Goal: Information Seeking & Learning: Learn about a topic

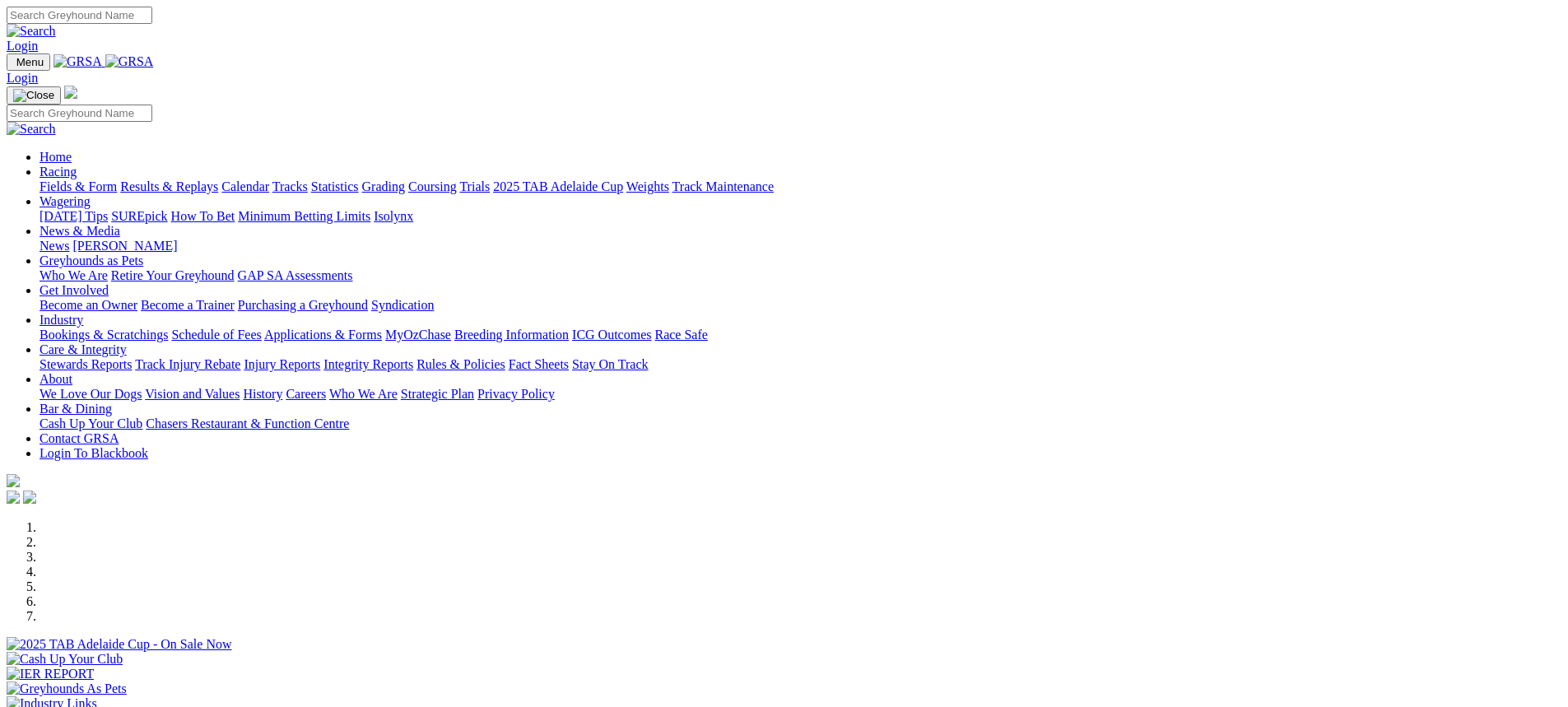
scroll to position [411, 0]
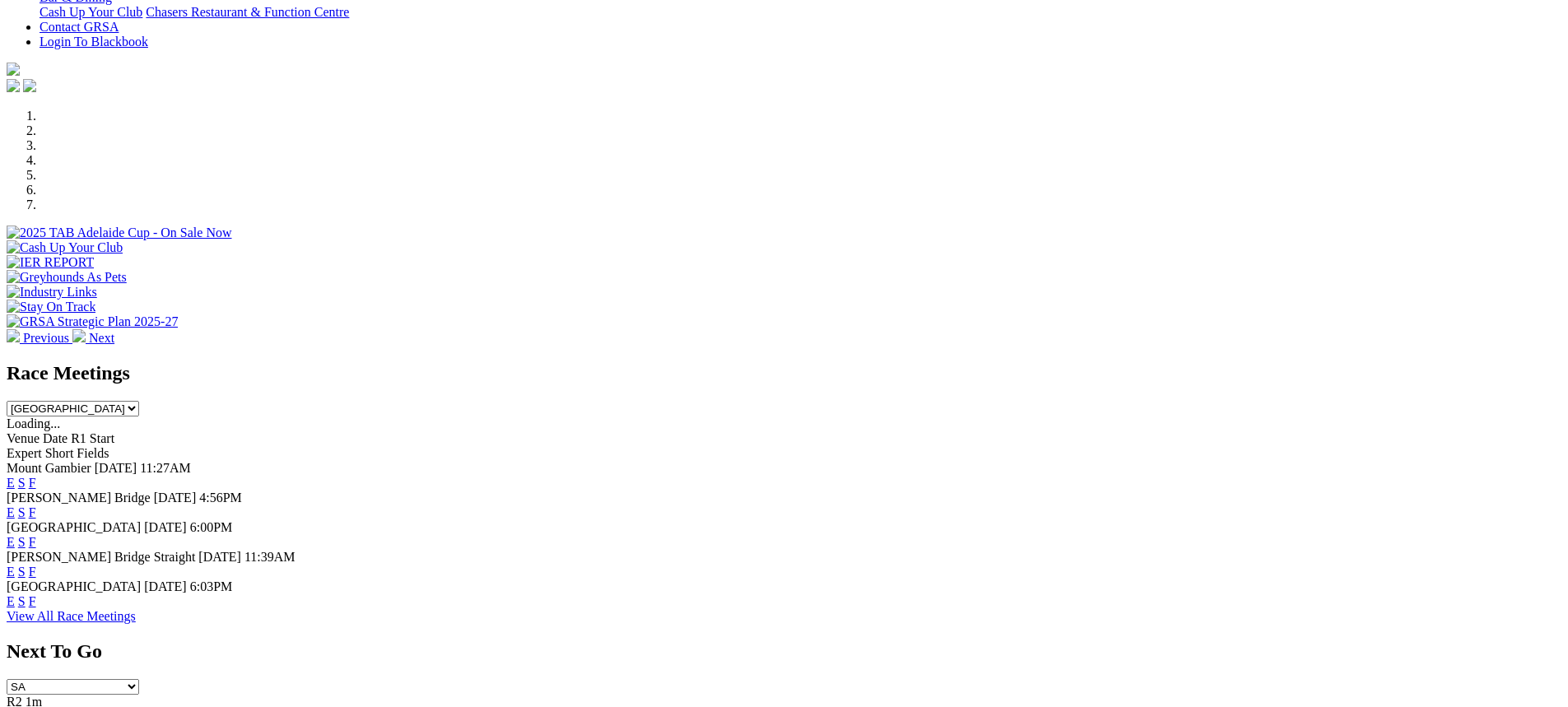
click at [187, 520] on span "25 Aug 25" at bounding box center [165, 527] width 43 height 14
click at [141, 579] on span "[GEOGRAPHIC_DATA]" at bounding box center [74, 586] width 134 height 14
click at [136, 624] on link "View All Race Meetings" at bounding box center [71, 617] width 130 height 14
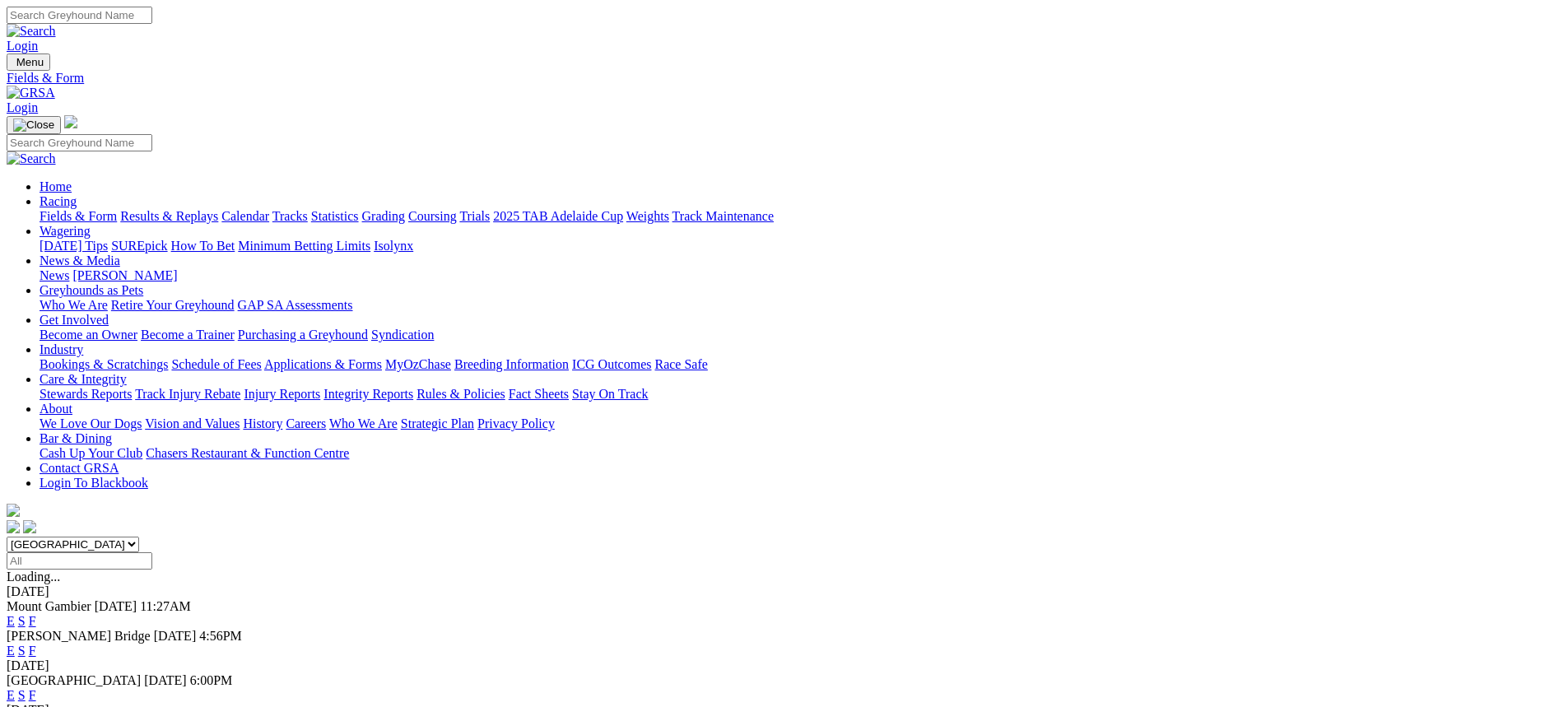
click at [139, 537] on select "South Australia New South Wales Northern Territory Queensland Tasmania Victoria…" at bounding box center [73, 544] width 132 height 16
click at [152, 552] on input "Select date" at bounding box center [80, 561] width 146 height 17
type input "Thursday, 21 Aug 2025"
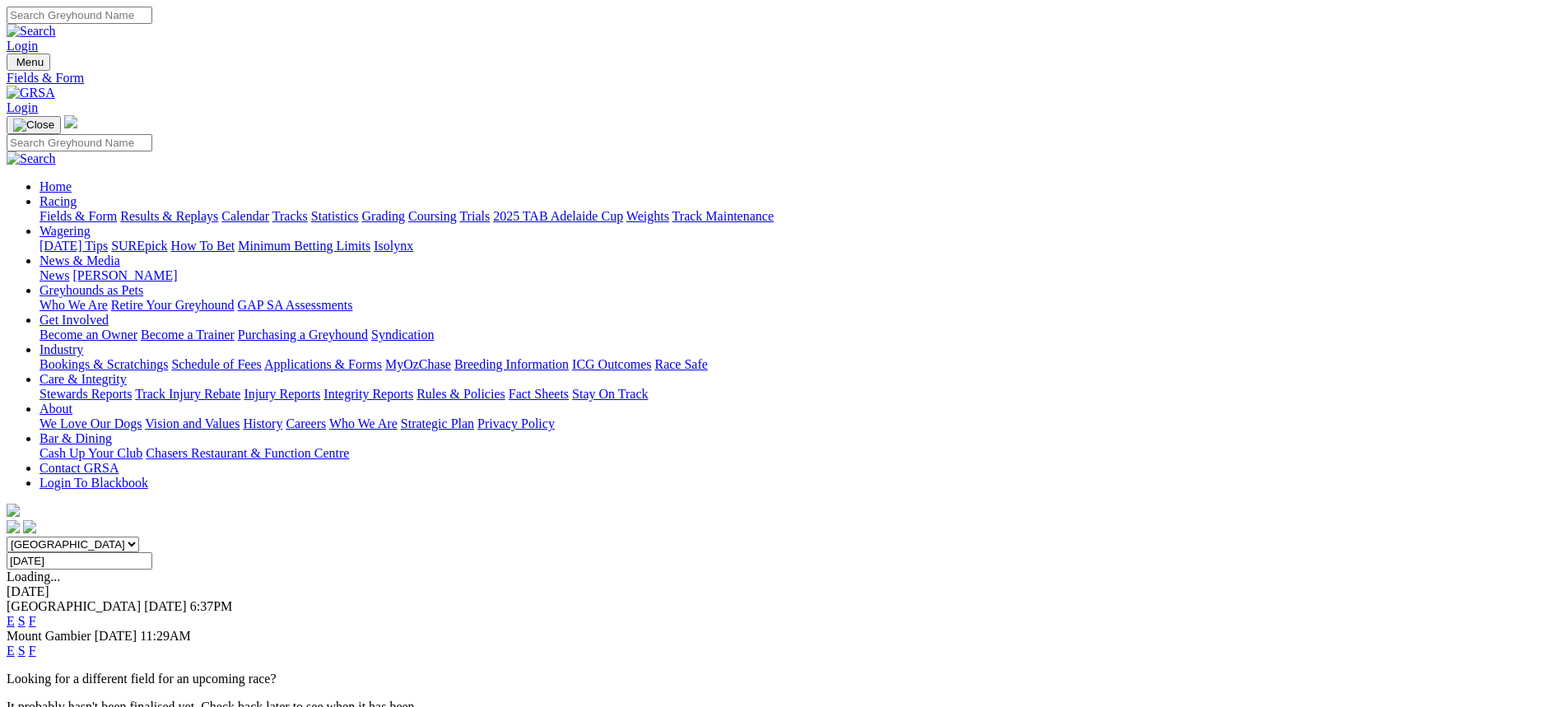
click at [141, 599] on span "[GEOGRAPHIC_DATA]" at bounding box center [74, 606] width 134 height 14
click at [37, 614] on link "F" at bounding box center [32, 621] width 8 height 14
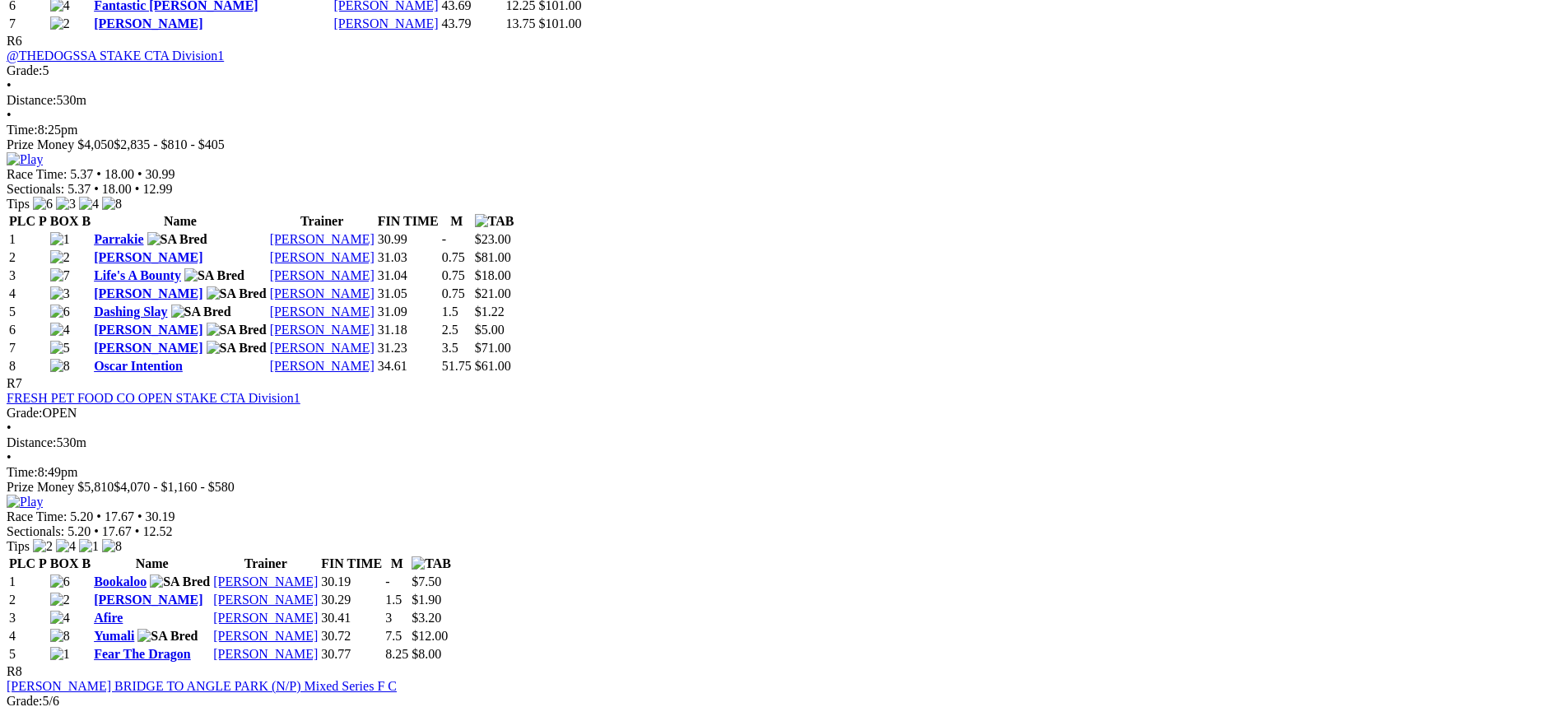
scroll to position [2470, 0]
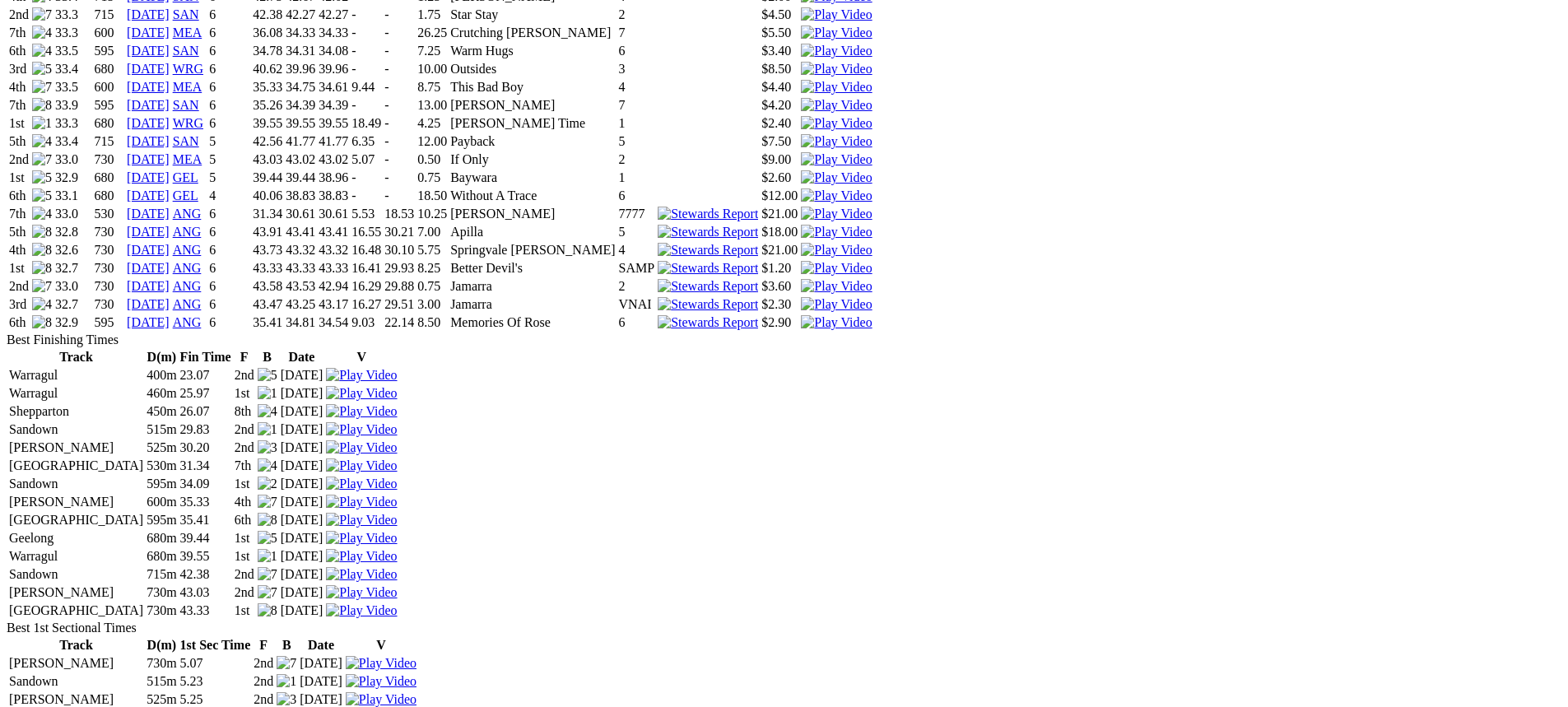
scroll to position [1646, 0]
